Goal: Transaction & Acquisition: Obtain resource

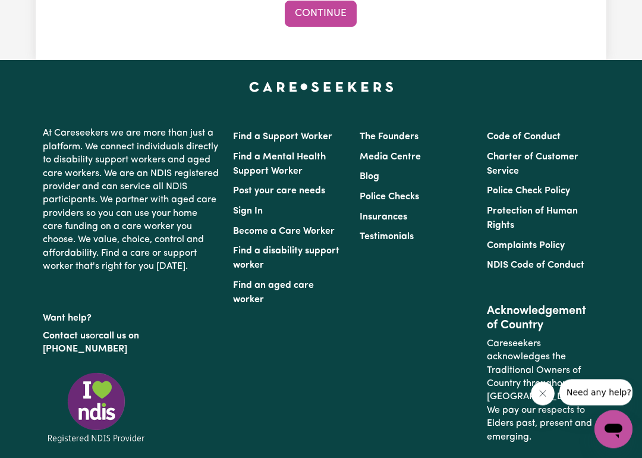
scroll to position [1431, 0]
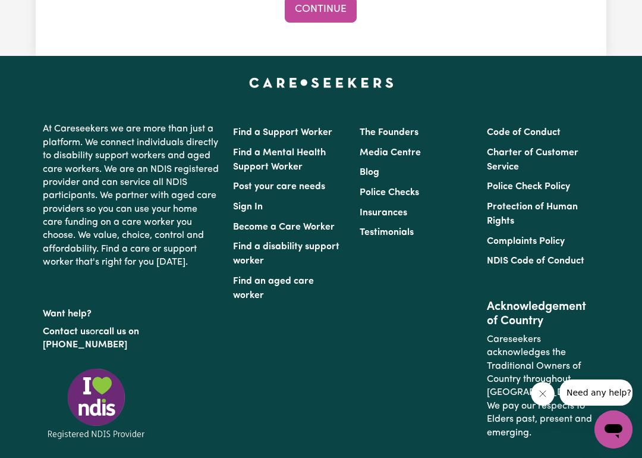
click at [321, 203] on li "Sign In" at bounding box center [289, 207] width 112 height 20
click at [309, 122] on li "Find a Support Worker" at bounding box center [289, 132] width 112 height 20
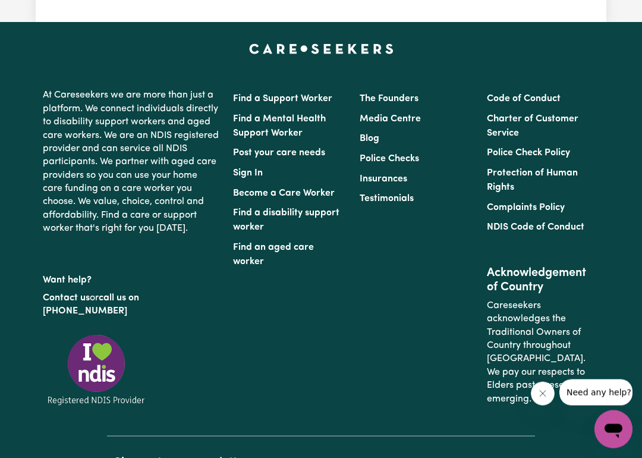
scroll to position [1465, 0]
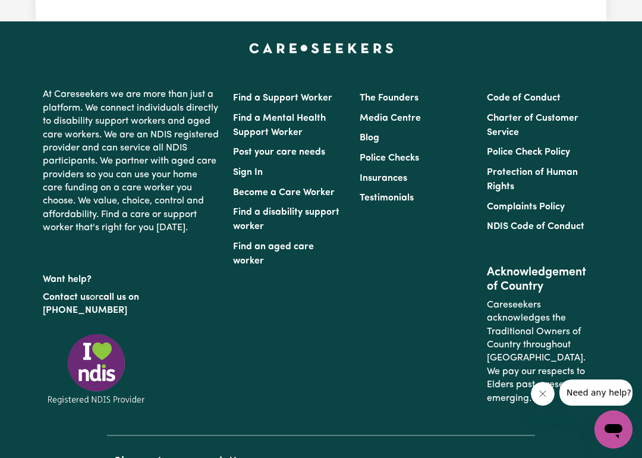
click at [315, 93] on link "Find a Support Worker" at bounding box center [282, 98] width 99 height 10
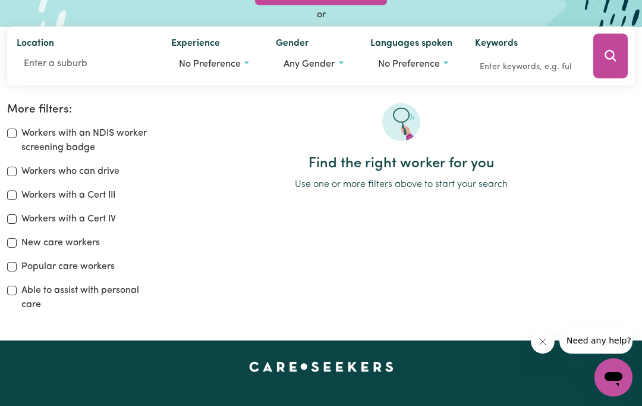
scroll to position [132, 0]
click at [83, 63] on input "Location" at bounding box center [85, 63] width 136 height 21
type input "Faw"
type input "FawCETT, Victoria, 3714"
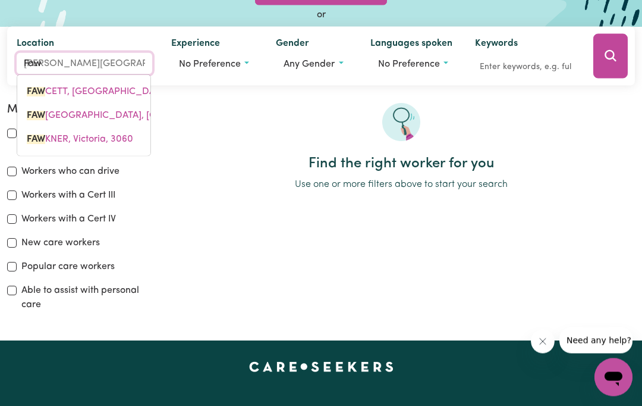
type input "Fawk"
type input "FawkNER, Victoria, 3060"
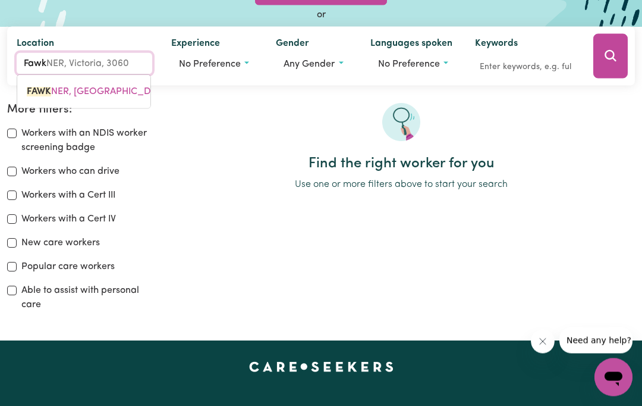
type input "Fawkn"
type input "FawknER, Victoria, 3060"
type input "Fawkne"
type input "FawkneR, Victoria, 3060"
type input "Fawkner"
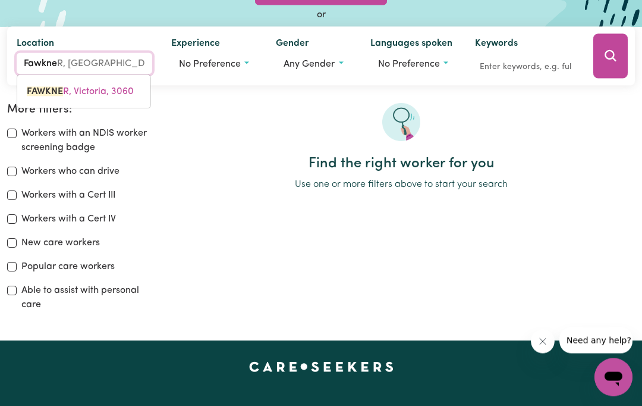
type input "Fawkner, Victoria, 3060"
click at [82, 95] on span "FAWKNER , Victoria, 3060" at bounding box center [112, 92] width 171 height 10
click at [335, 59] on button "Any gender" at bounding box center [313, 64] width 75 height 23
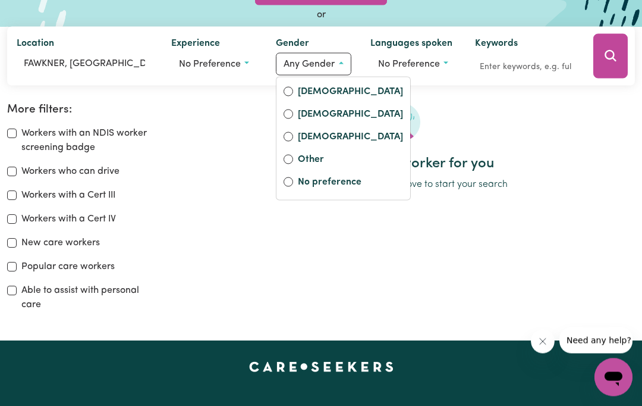
scroll to position [133, 0]
click at [289, 84] on div "[DEMOGRAPHIC_DATA]" at bounding box center [344, 92] width 120 height 17
click at [302, 94] on label "[DEMOGRAPHIC_DATA]" at bounding box center [350, 92] width 105 height 17
click at [293, 94] on input "[DEMOGRAPHIC_DATA]" at bounding box center [289, 91] width 10 height 10
radio input "true"
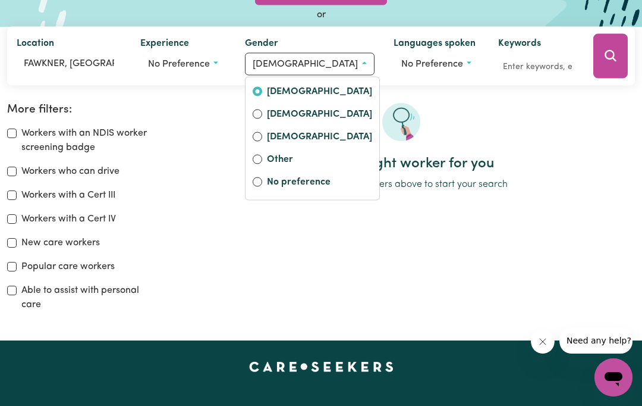
click at [439, 68] on button "No preference" at bounding box center [437, 63] width 86 height 23
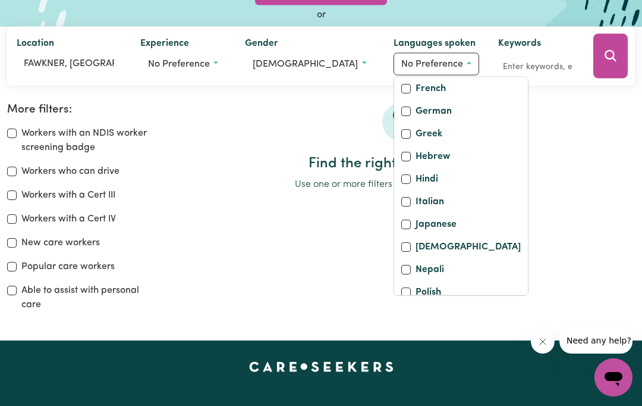
scroll to position [265, 0]
click at [401, 143] on div "Greek" at bounding box center [461, 135] width 120 height 17
click at [401, 139] on input "Greek" at bounding box center [406, 134] width 10 height 10
checkbox input "true"
checkbox input "false"
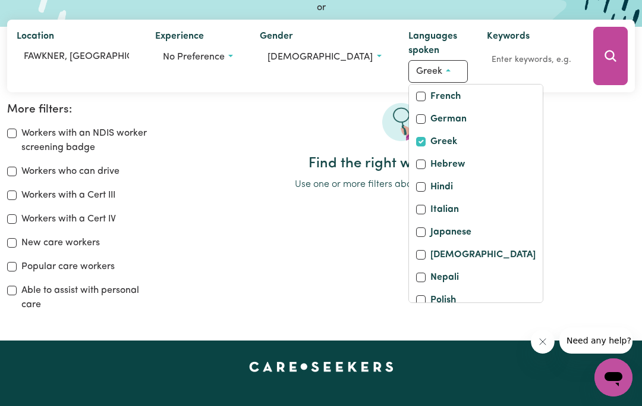
click at [618, 49] on button "Search" at bounding box center [610, 56] width 34 height 58
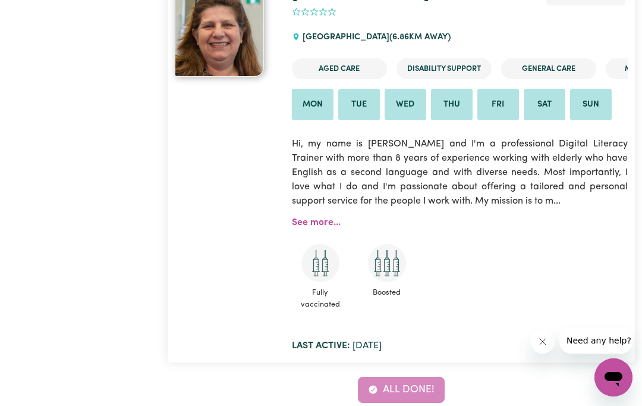
scroll to position [709, 0]
click at [322, 221] on link "See more..." at bounding box center [316, 223] width 49 height 10
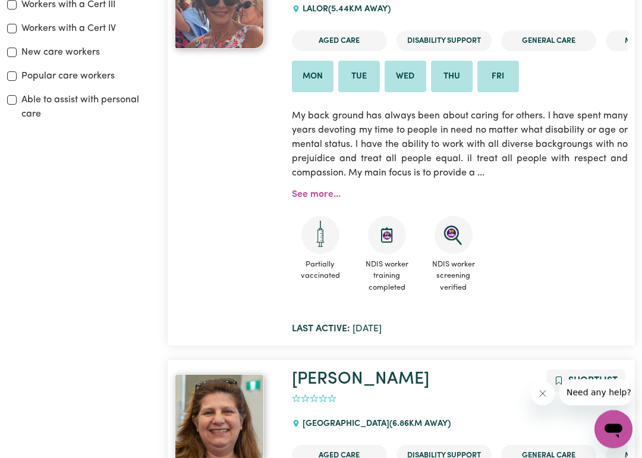
scroll to position [323, 0]
click at [332, 189] on link "See more..." at bounding box center [316, 194] width 49 height 10
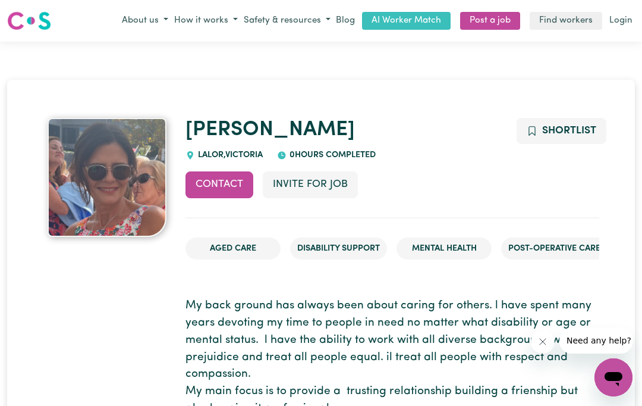
click at [103, 152] on img at bounding box center [107, 177] width 119 height 119
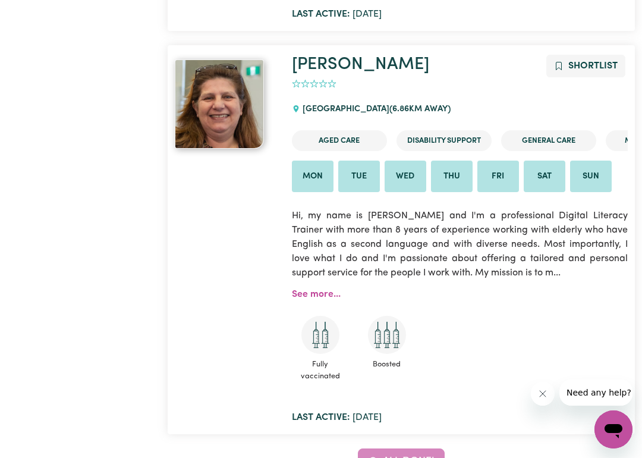
scroll to position [642, 0]
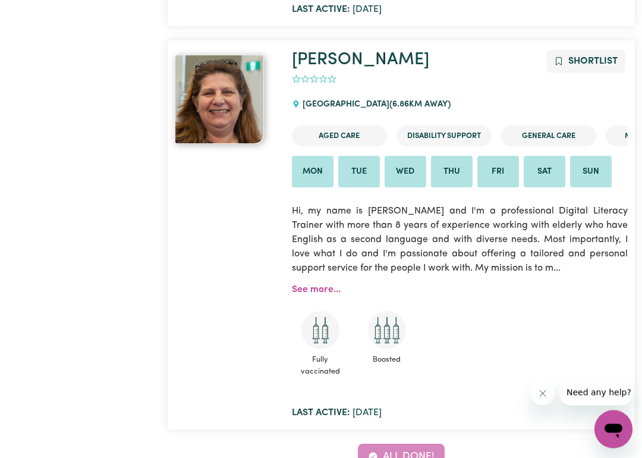
click at [321, 285] on link "See more..." at bounding box center [316, 290] width 49 height 10
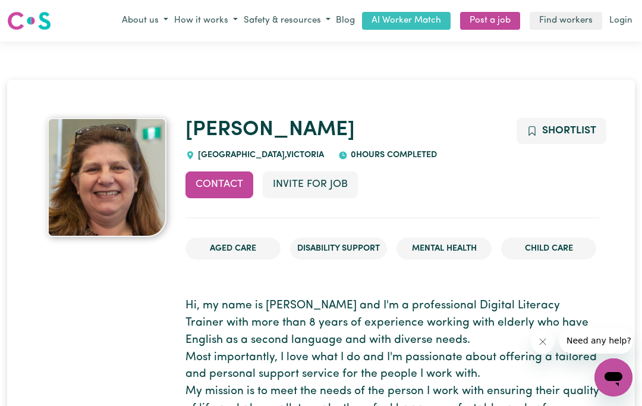
click at [216, 19] on button "How it works" at bounding box center [206, 21] width 70 height 20
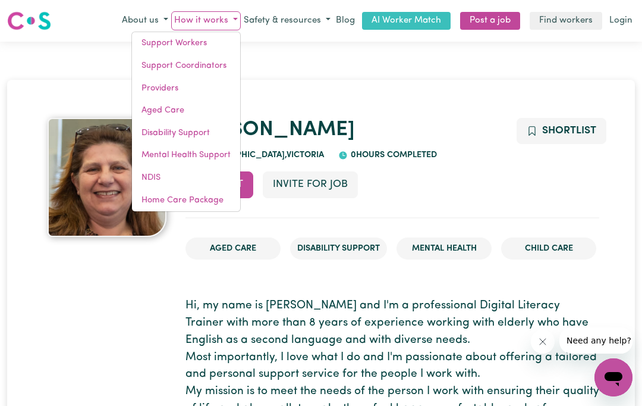
click at [162, 41] on link "Support Workers" at bounding box center [186, 43] width 108 height 23
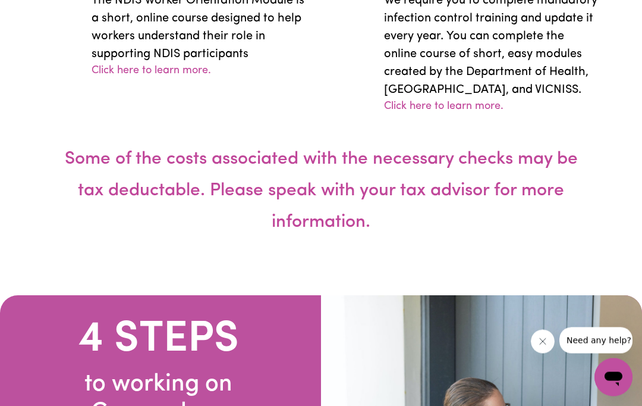
scroll to position [3024, 0]
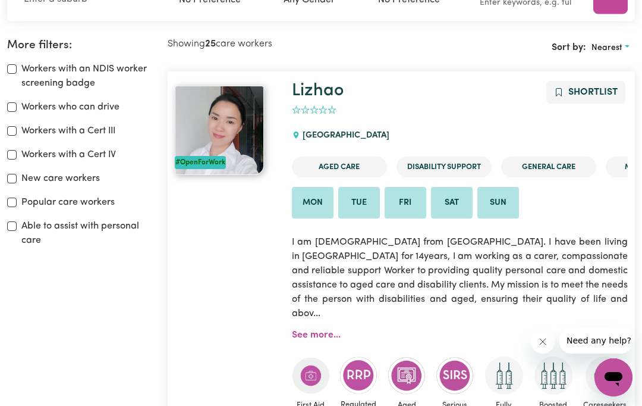
click at [15, 102] on input "Workers who can drive" at bounding box center [12, 107] width 10 height 10
checkbox input "true"
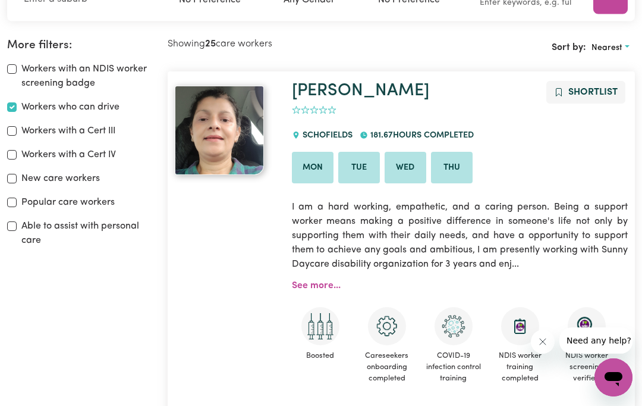
click at [23, 191] on div "Workers with an NDIS worker screening badge Workers who can drive Workers with …" at bounding box center [80, 155] width 146 height 186
click at [27, 199] on label "Popular care workers" at bounding box center [67, 202] width 93 height 14
click at [17, 199] on input "Popular care workers" at bounding box center [12, 202] width 10 height 10
checkbox input "true"
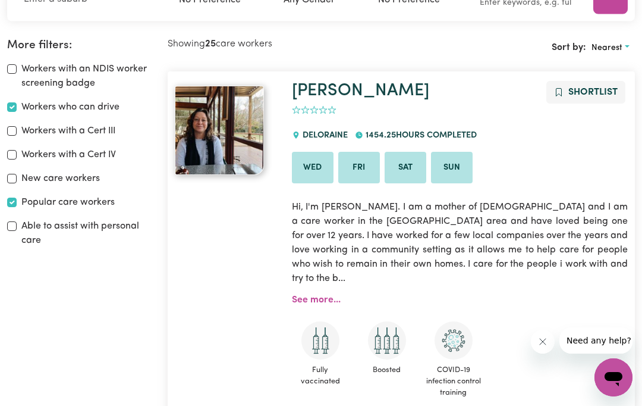
click at [22, 174] on label "New care workers" at bounding box center [60, 178] width 78 height 14
click at [17, 174] on input "New care workers" at bounding box center [12, 179] width 10 height 10
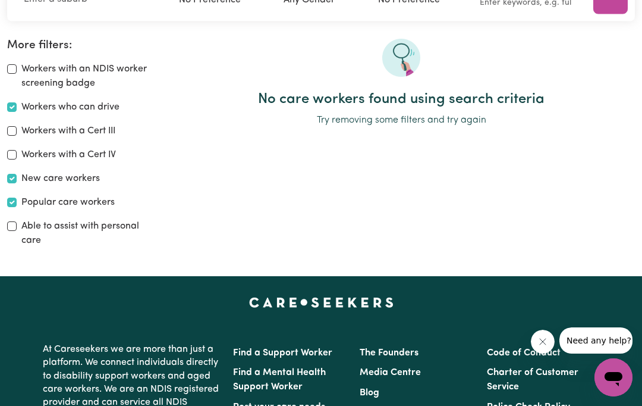
click at [18, 174] on div "New care workers" at bounding box center [80, 178] width 146 height 14
click at [23, 180] on label "New care workers" at bounding box center [60, 178] width 78 height 14
click at [17, 180] on input "New care workers" at bounding box center [12, 179] width 10 height 10
checkbox input "false"
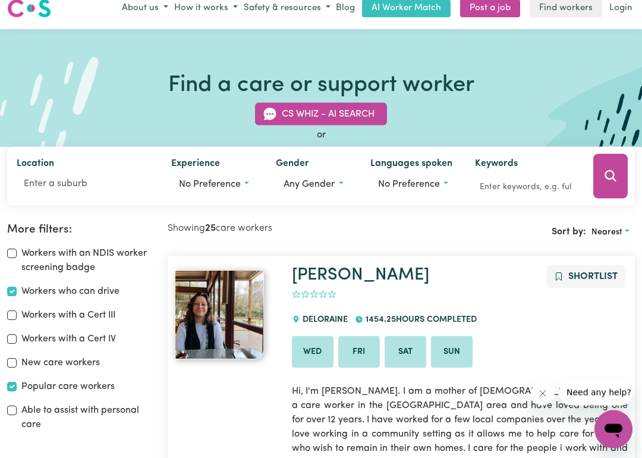
scroll to position [12, 0]
click at [105, 176] on input "Location" at bounding box center [85, 182] width 136 height 21
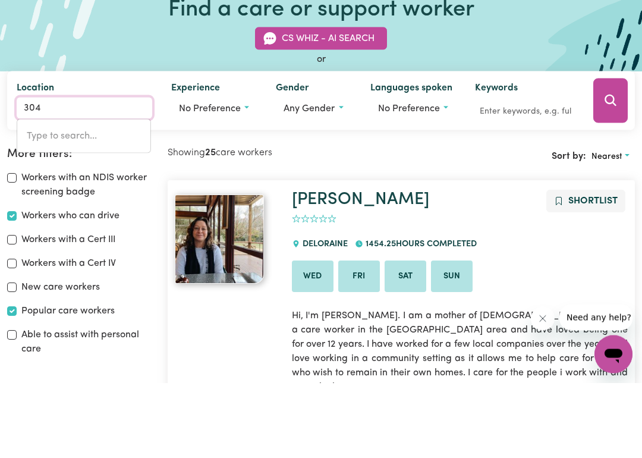
type input "3042"
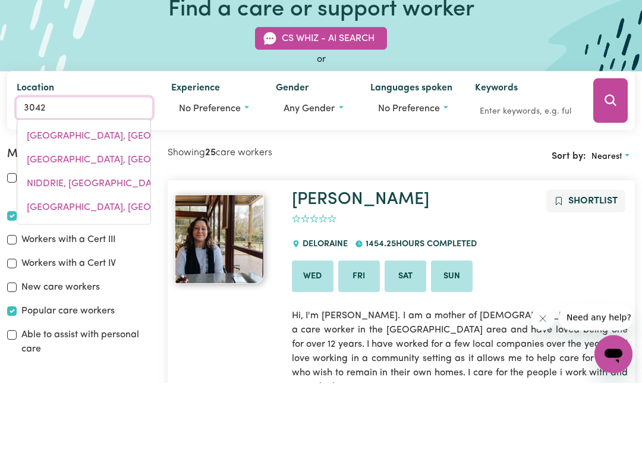
click at [55, 230] on span "[GEOGRAPHIC_DATA]" at bounding box center [138, 235] width 222 height 10
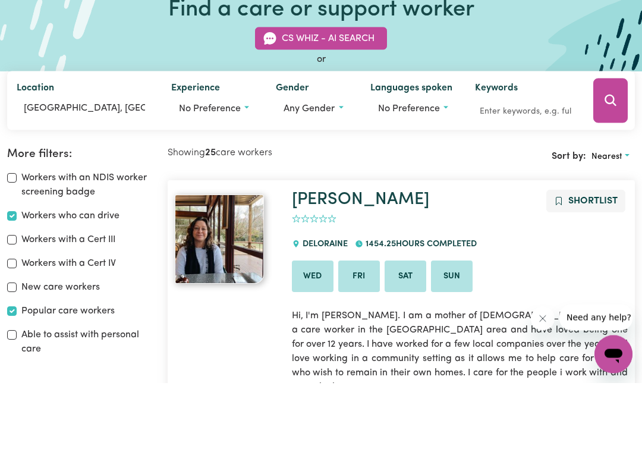
scroll to position [87, 0]
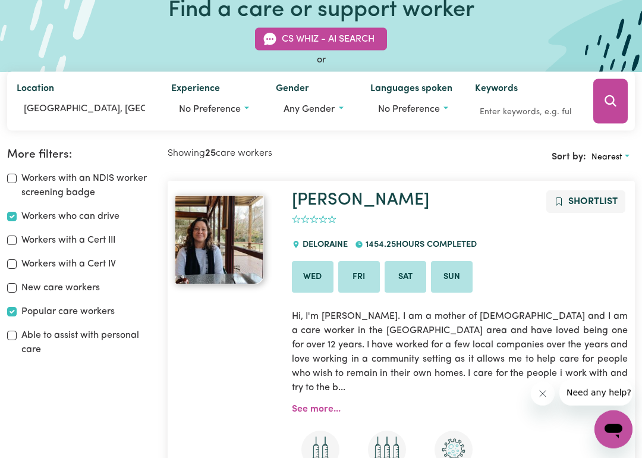
click at [340, 112] on button "Any gender" at bounding box center [313, 109] width 75 height 23
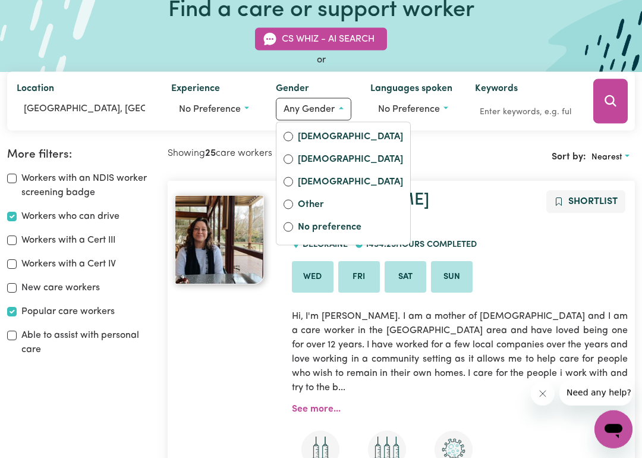
click at [287, 137] on input "[DEMOGRAPHIC_DATA]" at bounding box center [289, 136] width 10 height 10
radio input "true"
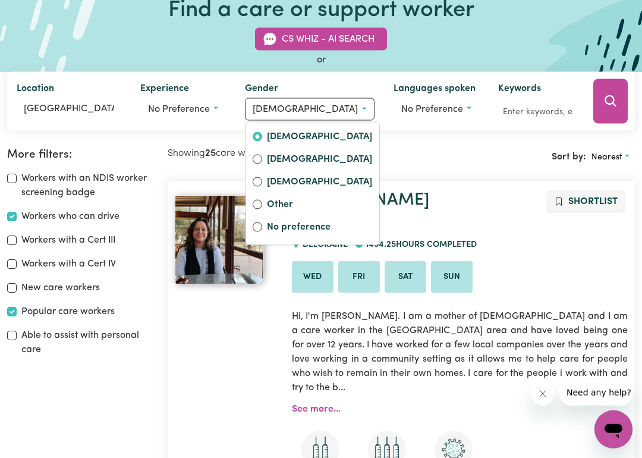
click at [436, 114] on button "No preference" at bounding box center [437, 109] width 86 height 23
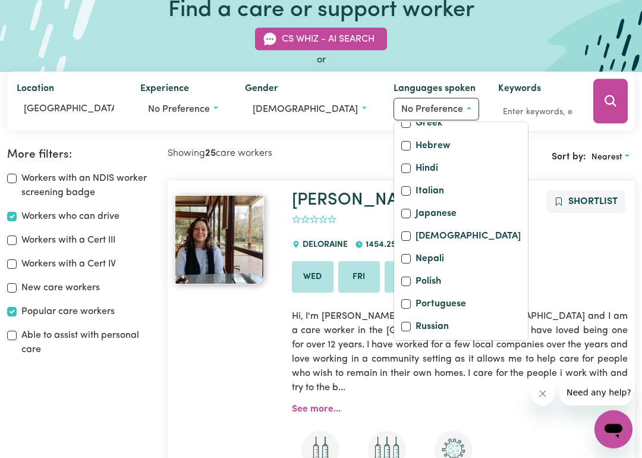
scroll to position [307, 0]
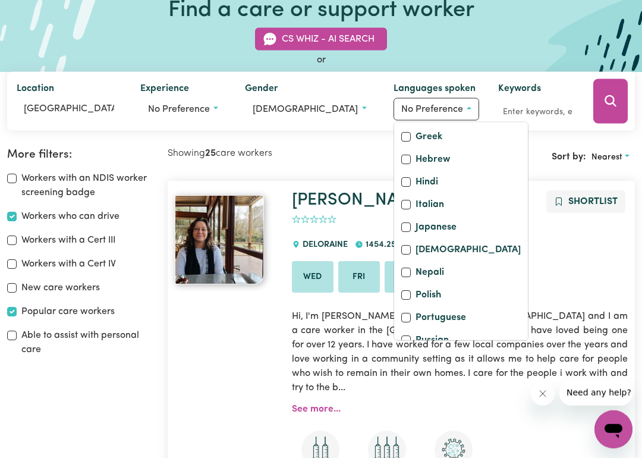
click at [401, 142] on input "Greek" at bounding box center [406, 137] width 10 height 10
checkbox input "true"
checkbox input "false"
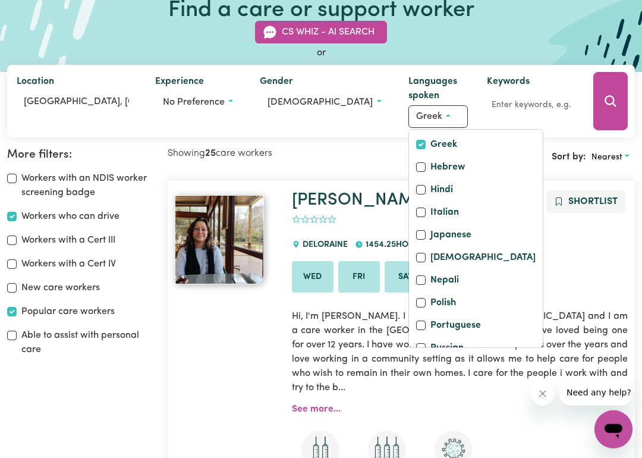
click at [609, 106] on icon "Search" at bounding box center [611, 101] width 14 height 14
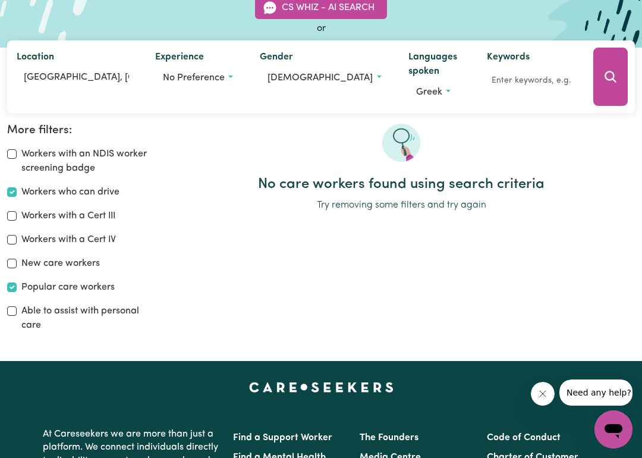
click at [24, 285] on label "Popular care workers" at bounding box center [67, 287] width 93 height 14
click at [17, 285] on input "Popular care workers" at bounding box center [12, 287] width 10 height 10
checkbox input "false"
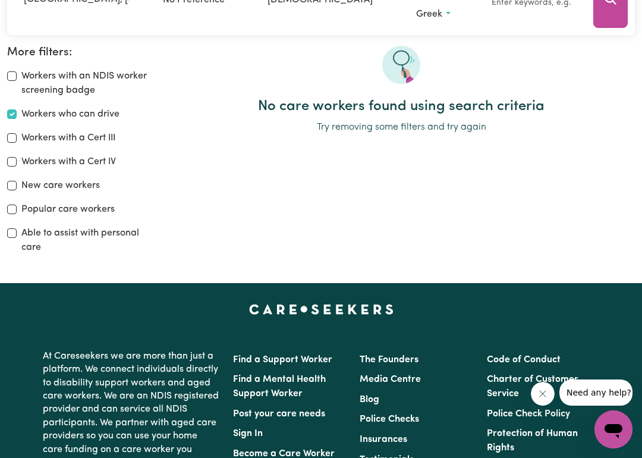
scroll to position [197, 0]
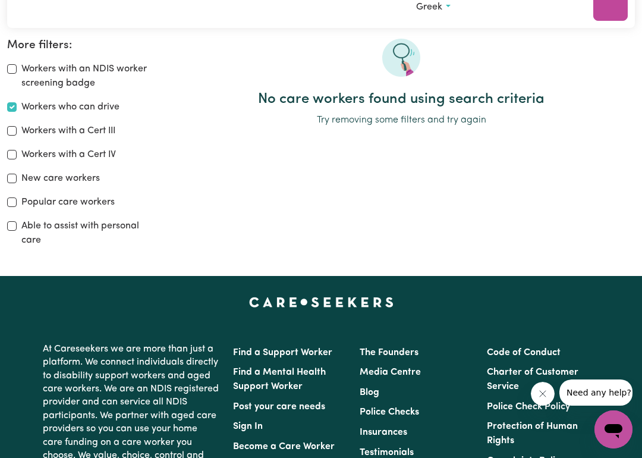
click at [15, 111] on input "Workers who can drive" at bounding box center [12, 107] width 10 height 10
checkbox input "false"
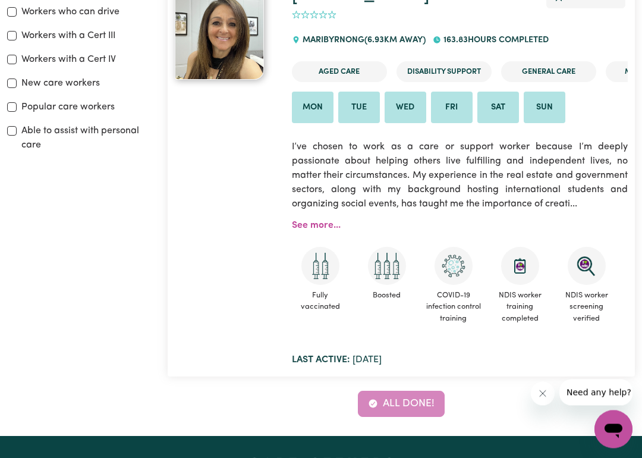
scroll to position [294, 0]
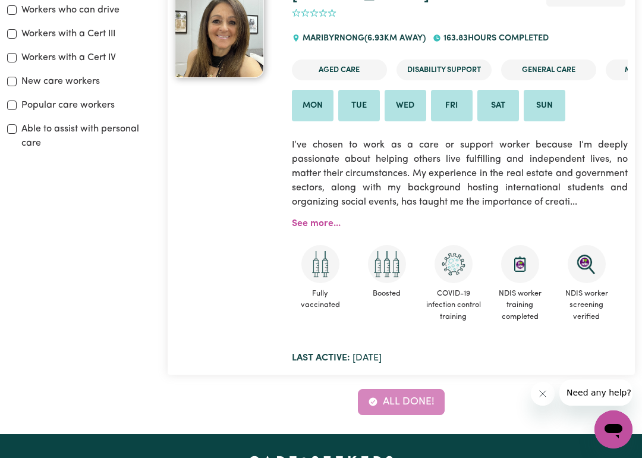
click at [320, 225] on link "See more..." at bounding box center [316, 224] width 49 height 10
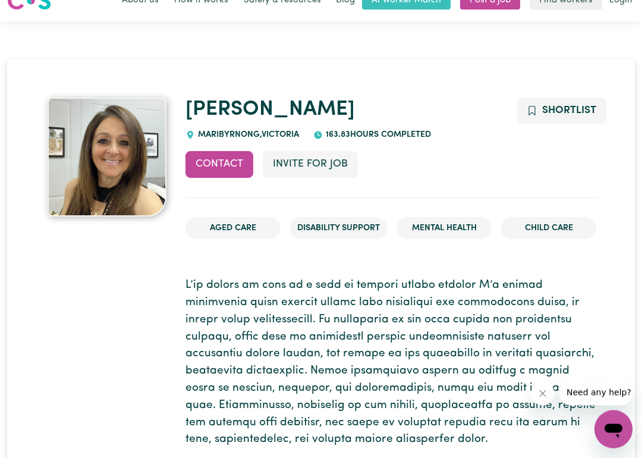
click at [212, 162] on button "Contact" at bounding box center [220, 165] width 68 height 26
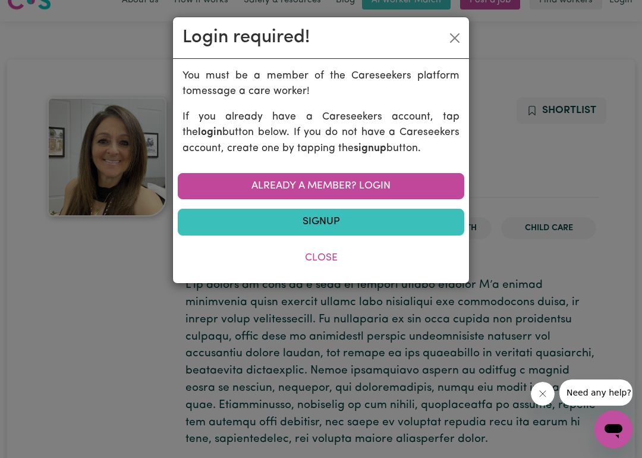
click at [467, 30] on div "Login required!" at bounding box center [321, 38] width 296 height 42
click at [463, 38] on button "Close" at bounding box center [454, 38] width 19 height 19
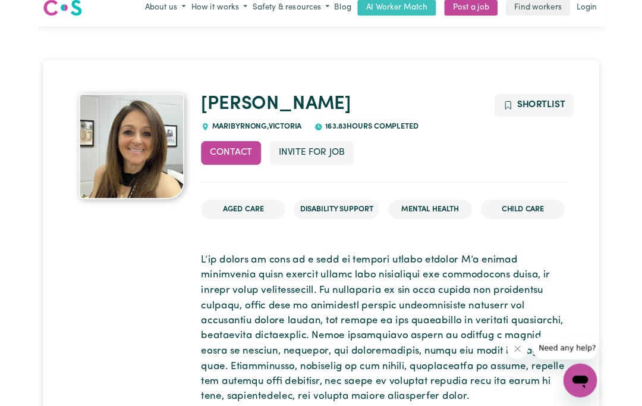
scroll to position [0, 0]
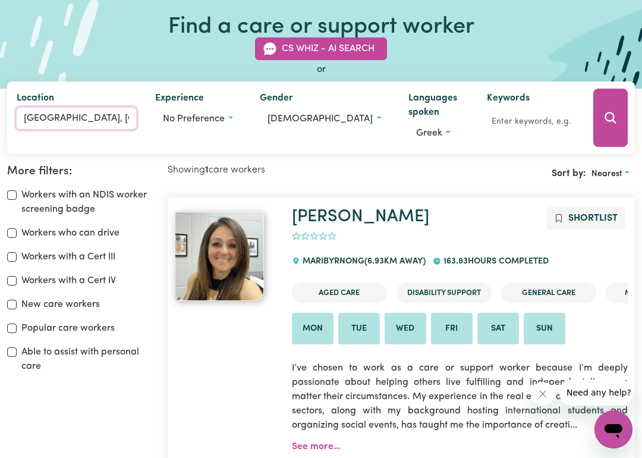
click at [118, 118] on input "[GEOGRAPHIC_DATA], [GEOGRAPHIC_DATA]" at bounding box center [77, 118] width 120 height 21
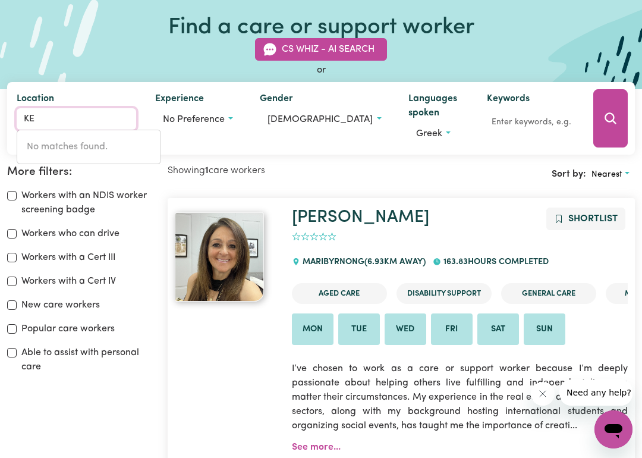
type input "K"
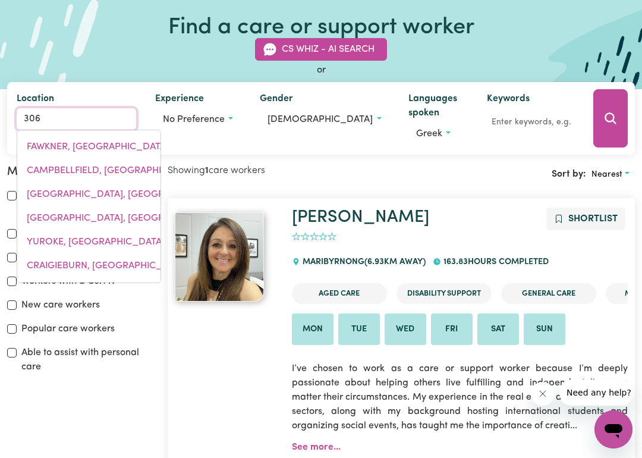
type input "3060"
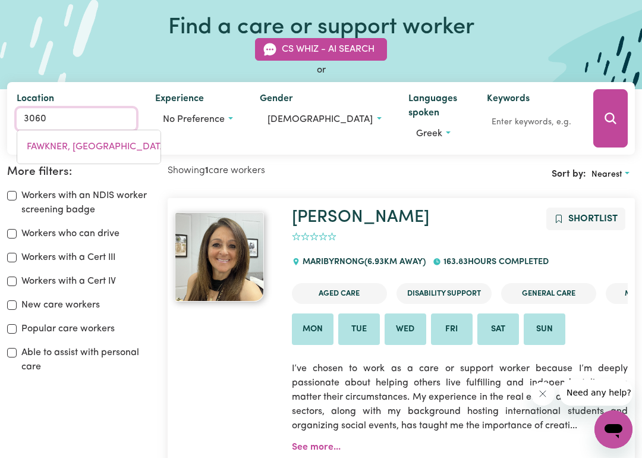
click at [52, 139] on link "FAWKNER, [GEOGRAPHIC_DATA], 3060" at bounding box center [88, 147] width 143 height 24
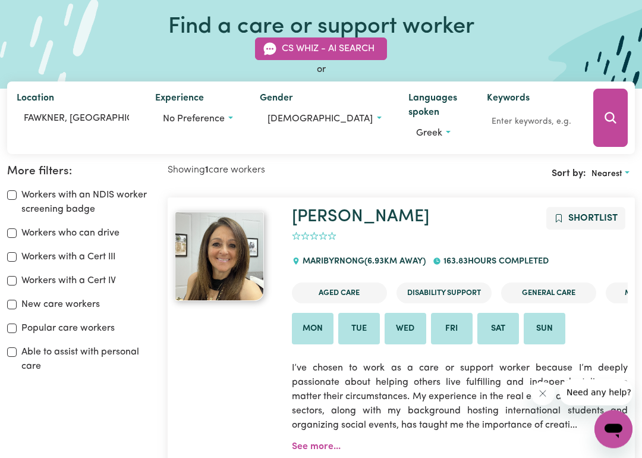
click at [613, 129] on button "Search" at bounding box center [610, 118] width 34 height 58
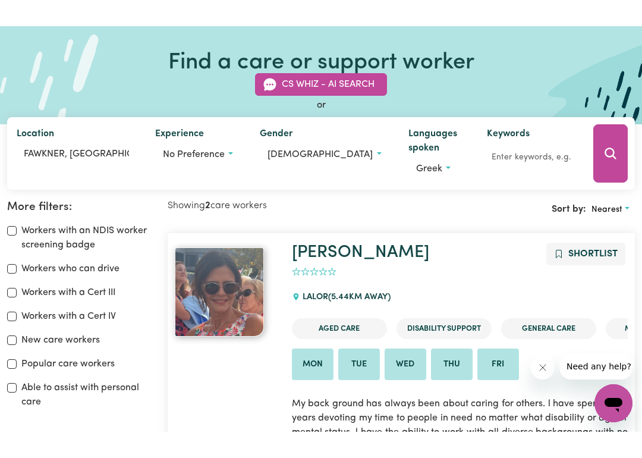
scroll to position [62, 0]
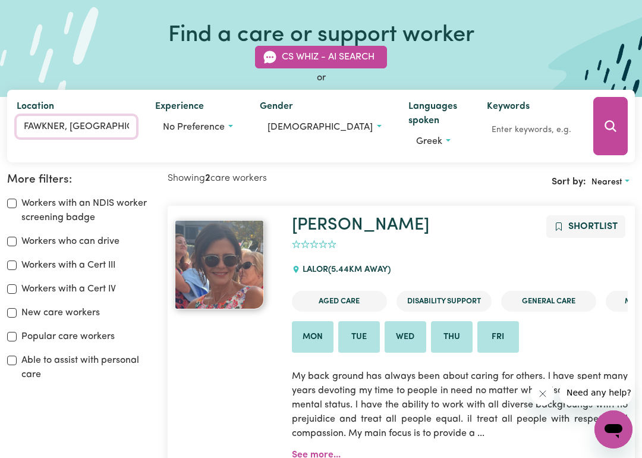
click at [94, 127] on input "FAWKNER, [GEOGRAPHIC_DATA]" at bounding box center [77, 126] width 120 height 21
type input "FAWKNER, [GEOGRAPHIC_DATA], 3060"
click at [609, 135] on button "Search" at bounding box center [610, 126] width 34 height 58
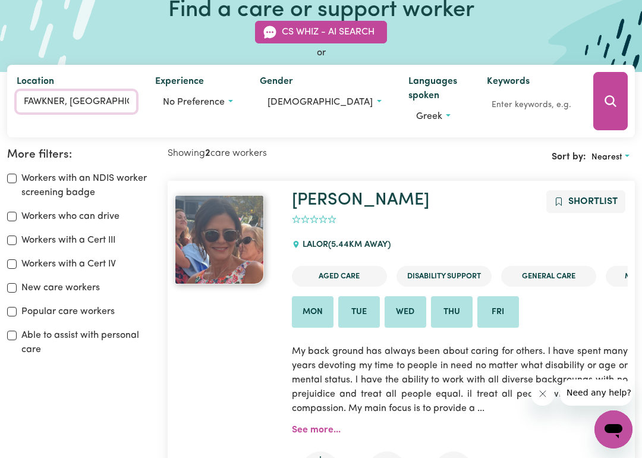
click at [103, 104] on input "FAWKNER, [GEOGRAPHIC_DATA]" at bounding box center [77, 101] width 120 height 21
type input "FAWKNER, [GEOGRAPHIC_DATA], 3060"
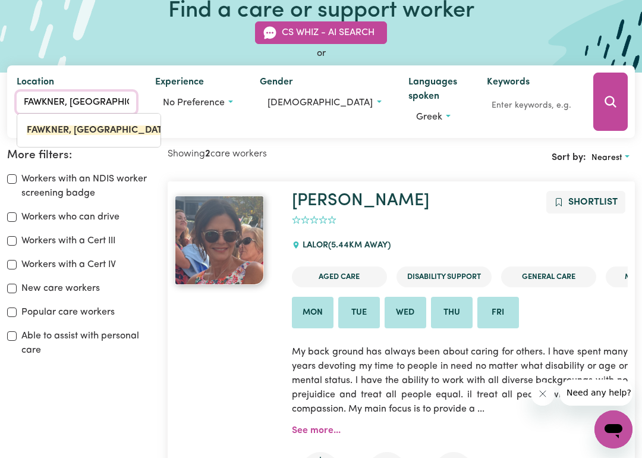
type input "[PERSON_NAME]"
type input "F"
type input "Gle"
type input "GleBE, [GEOGRAPHIC_DATA], 2037"
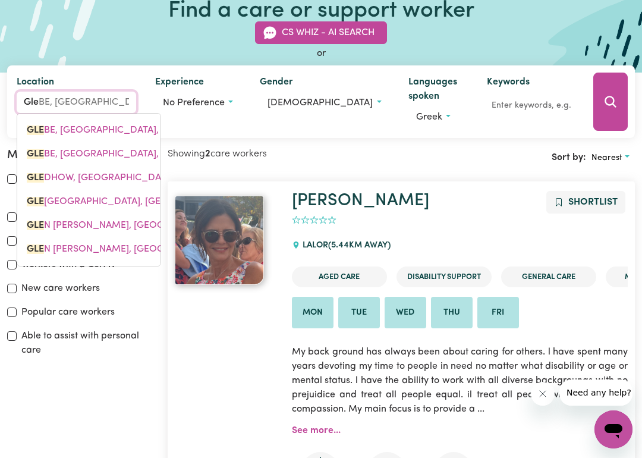
type input "[PERSON_NAME]"
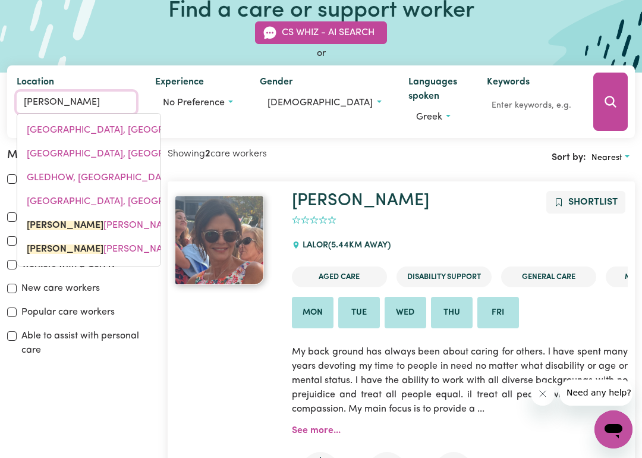
type input "[PERSON_NAME] [PERSON_NAME], [GEOGRAPHIC_DATA], 2849"
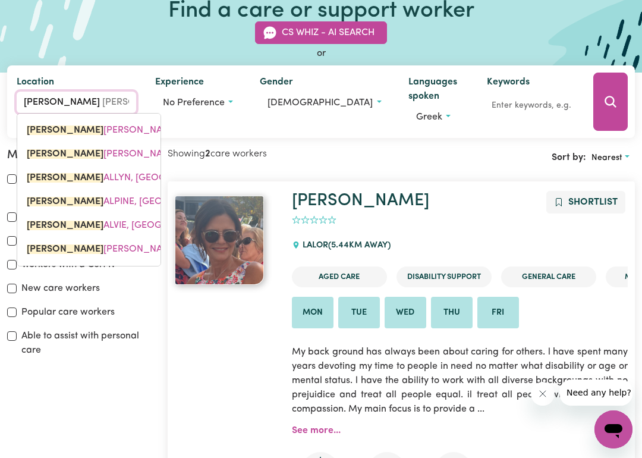
type input "Glenr"
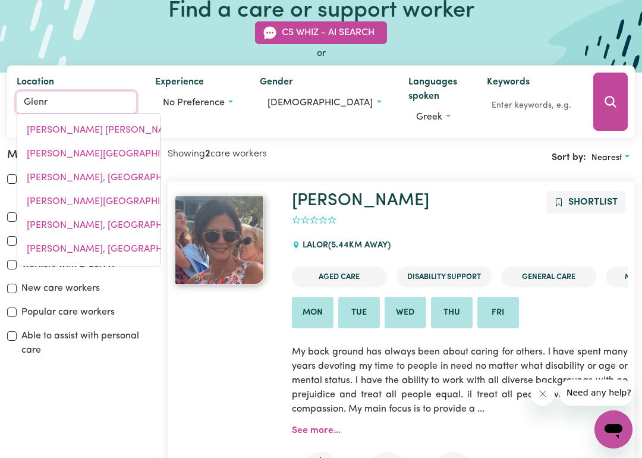
type input "[GEOGRAPHIC_DATA], [GEOGRAPHIC_DATA], 4626"
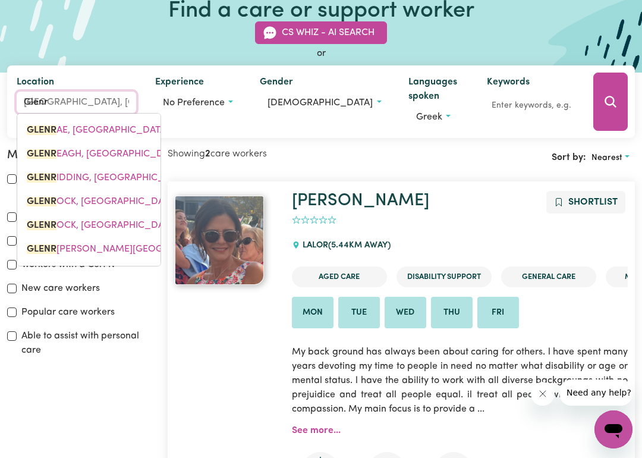
type input "Glenro"
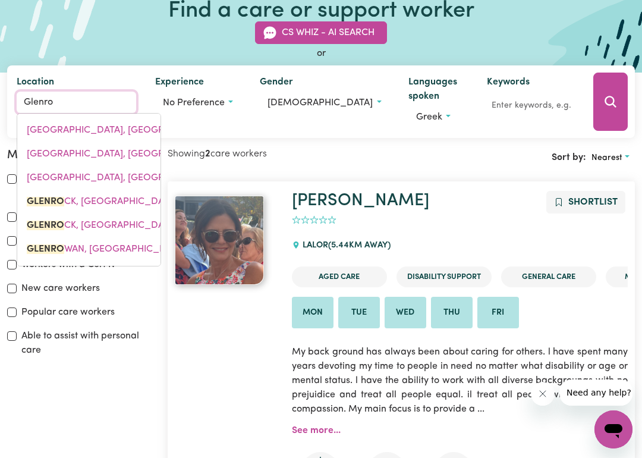
type input "[GEOGRAPHIC_DATA], [GEOGRAPHIC_DATA], 2337"
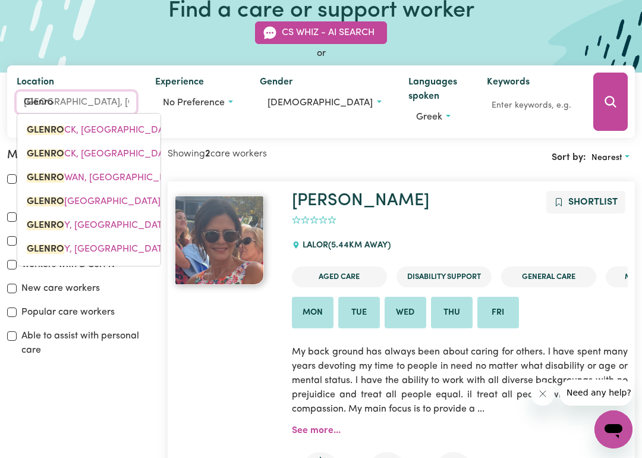
type input "Glenroy"
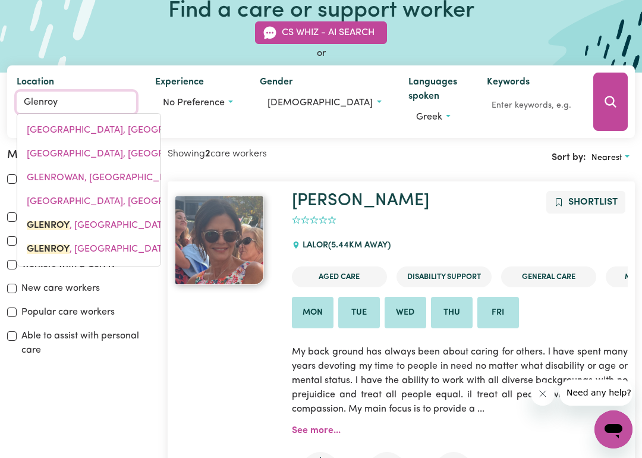
type input "[GEOGRAPHIC_DATA], [GEOGRAPHIC_DATA], 2640"
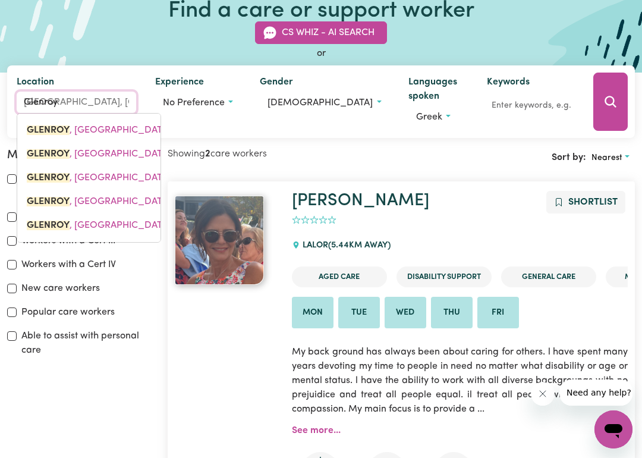
type input "Glenroy"
click at [608, 107] on icon "Search" at bounding box center [611, 102] width 14 height 14
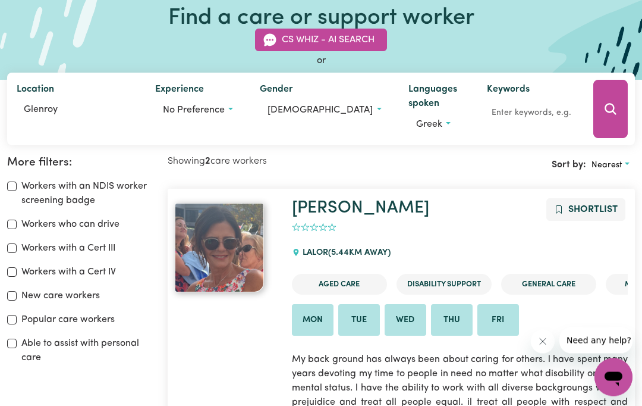
scroll to position [79, 0]
